Goal: Task Accomplishment & Management: Use online tool/utility

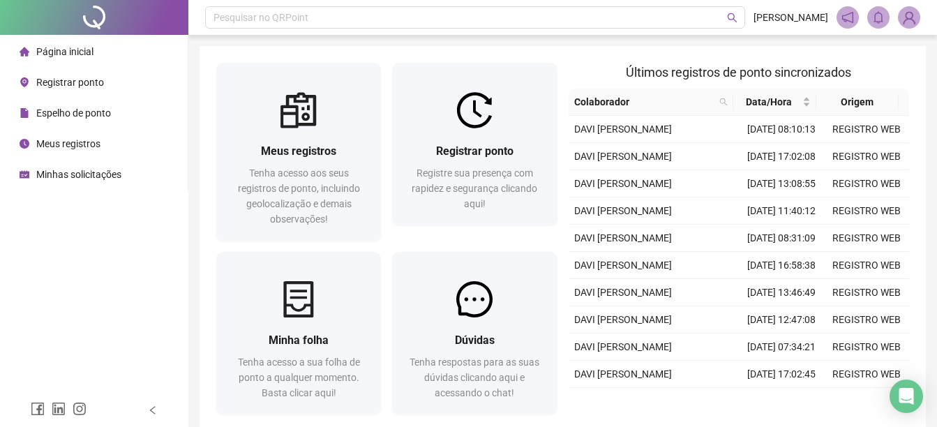
drag, startPoint x: 25, startPoint y: 265, endPoint x: 80, endPoint y: 148, distance: 129.2
click at [25, 263] on div "Página inicial Registrar ponto Espelho de ponto Meus registros Minhas solicitaç…" at bounding box center [94, 196] width 188 height 393
click at [62, 72] on div "Registrar ponto" at bounding box center [62, 82] width 84 height 28
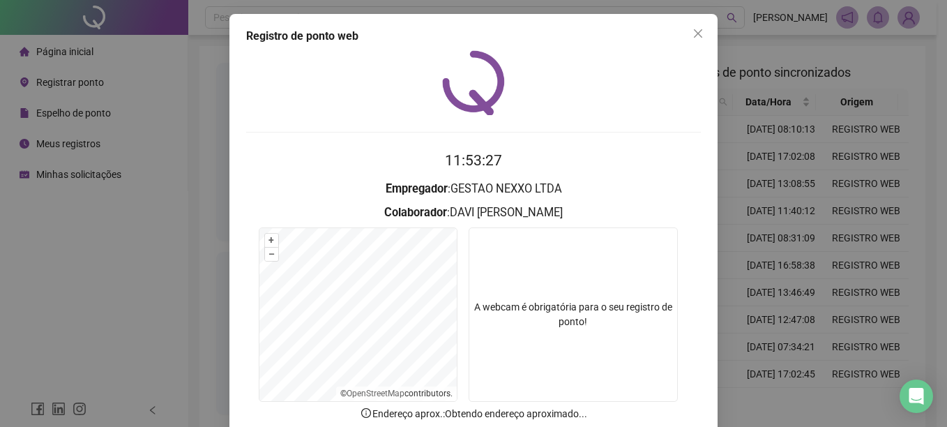
click at [775, 183] on div "Registro de ponto web 11:53:27 Empregador : GESTAO NEXXO LTDA Colaborador : [PE…" at bounding box center [473, 213] width 947 height 427
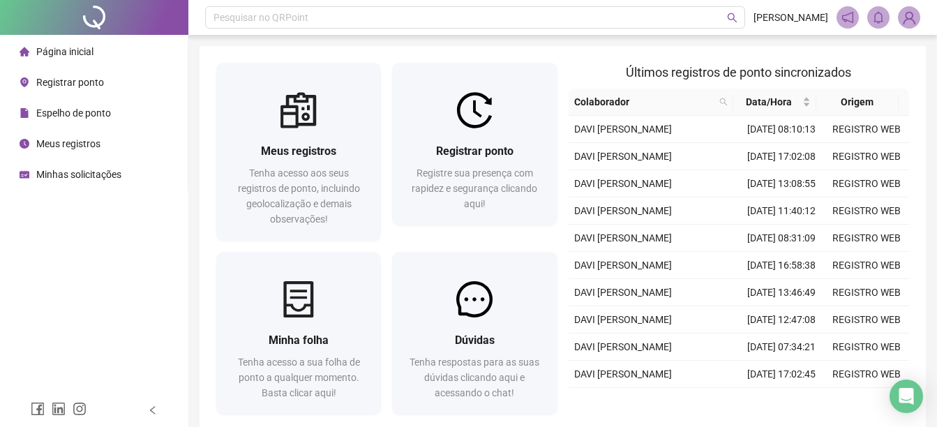
click at [85, 87] on span "Registrar ponto" at bounding box center [70, 82] width 68 height 11
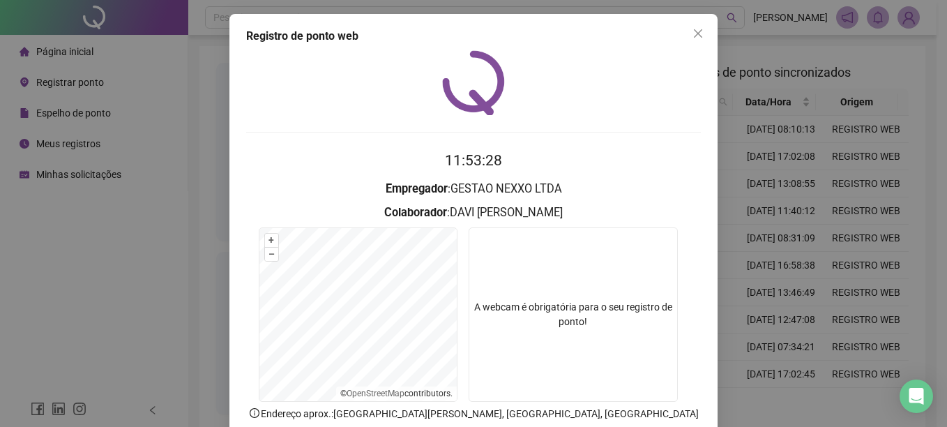
scroll to position [87, 0]
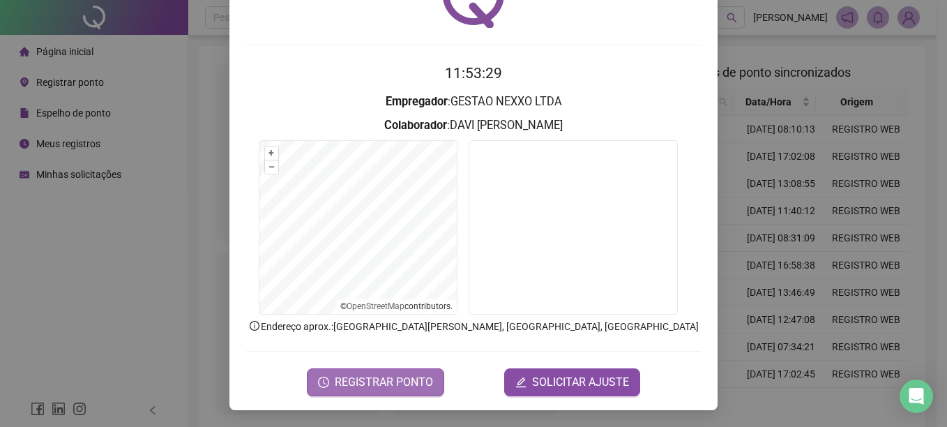
click at [396, 378] on span "REGISTRAR PONTO" at bounding box center [384, 382] width 98 height 17
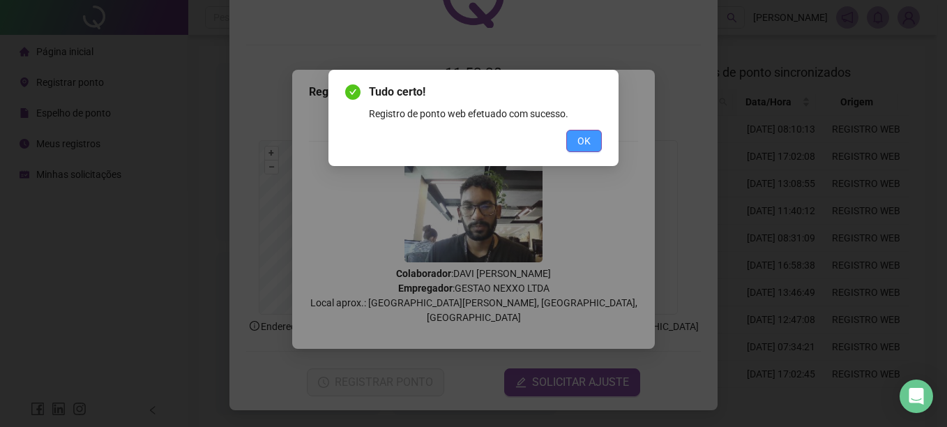
click at [582, 145] on span "OK" at bounding box center [583, 140] width 13 height 15
